Goal: Information Seeking & Learning: Learn about a topic

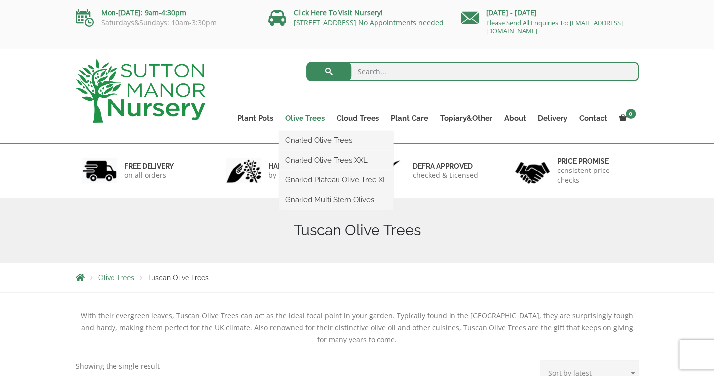
click at [301, 118] on link "Olive Trees" at bounding box center [304, 118] width 51 height 14
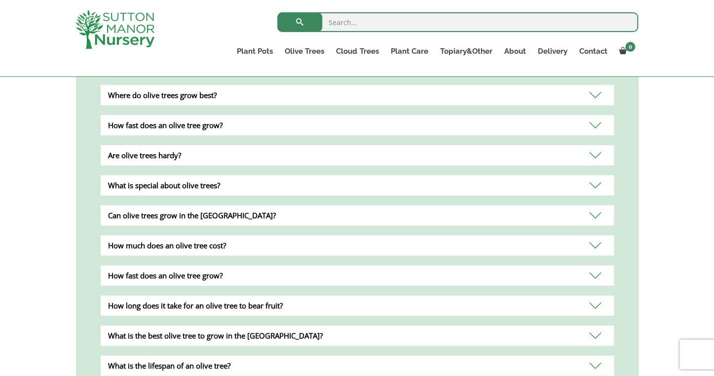
scroll to position [672, 0]
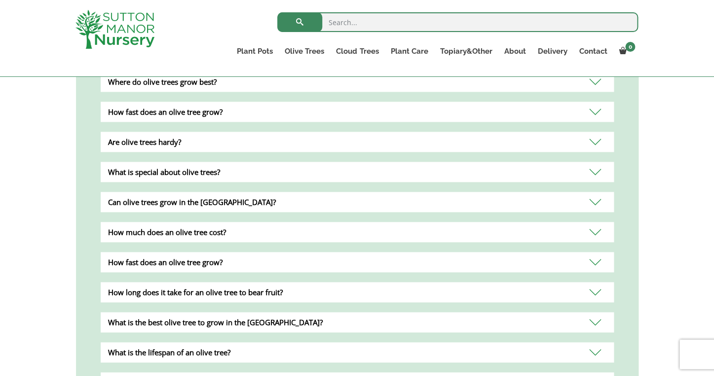
click at [342, 222] on div "How much does an olive tree cost?" at bounding box center [357, 232] width 513 height 20
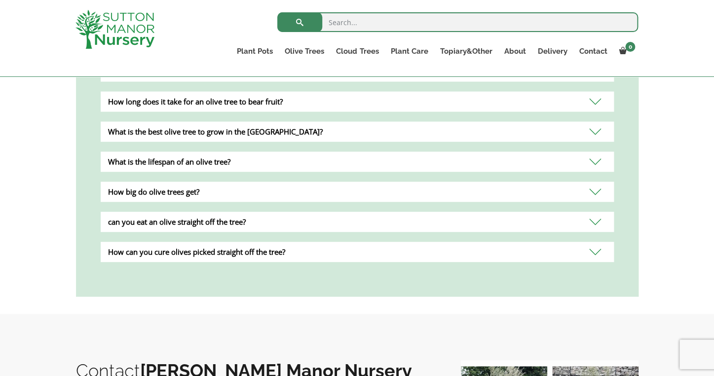
scroll to position [913, 0]
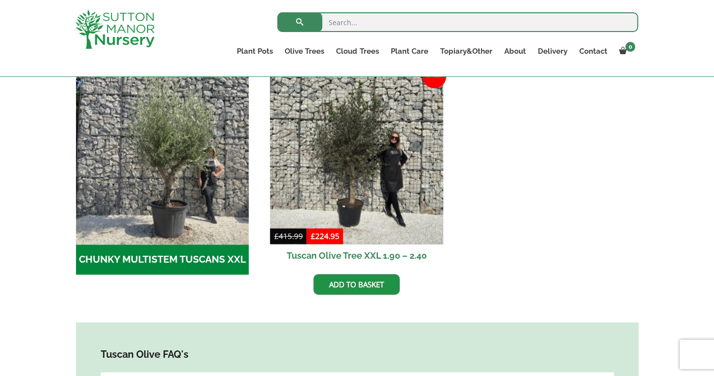
scroll to position [310, 0]
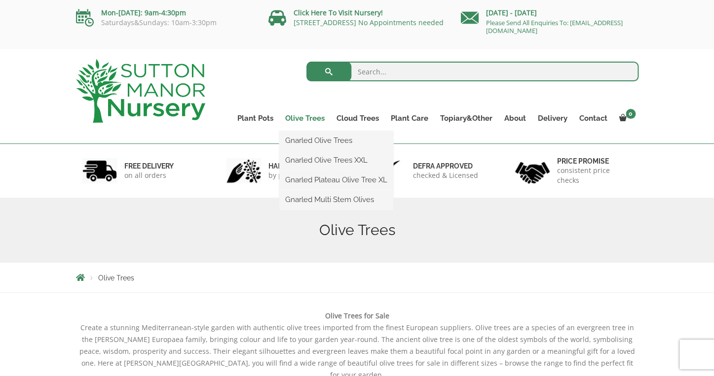
click at [313, 117] on link "Olive Trees" at bounding box center [304, 118] width 51 height 14
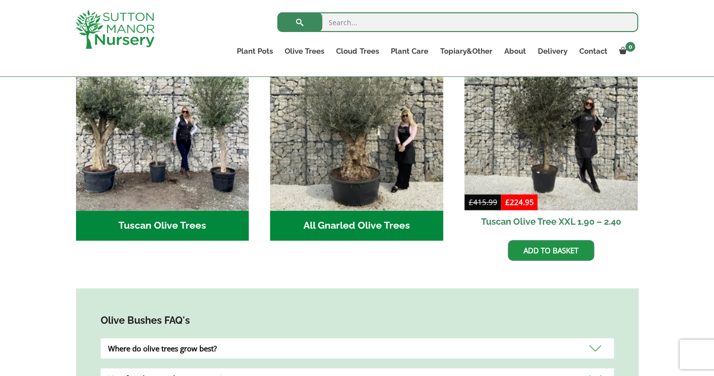
scroll to position [405, 0]
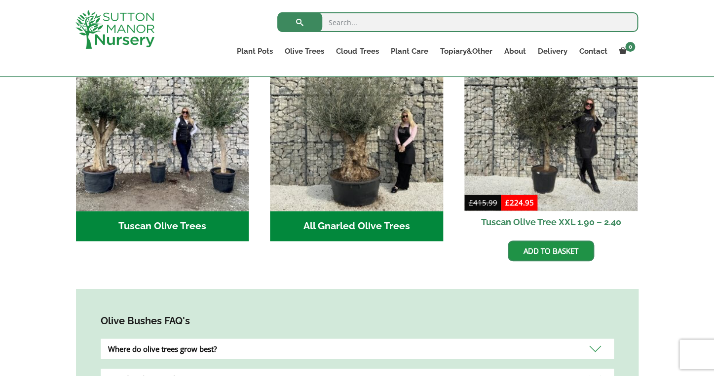
click at [316, 213] on h2 "All Gnarled Olive Trees (214)" at bounding box center [356, 226] width 173 height 31
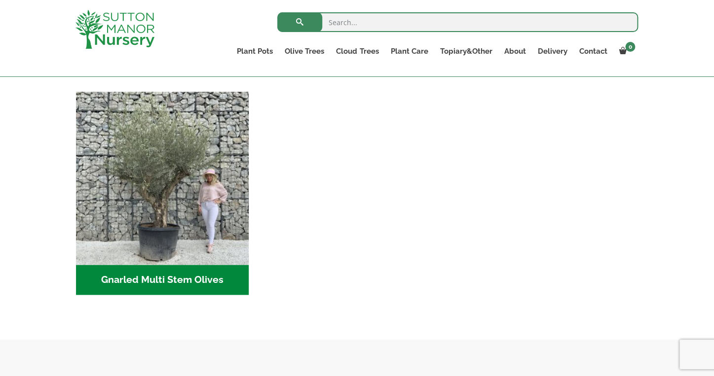
scroll to position [426, 0]
